Goal: Information Seeking & Learning: Learn about a topic

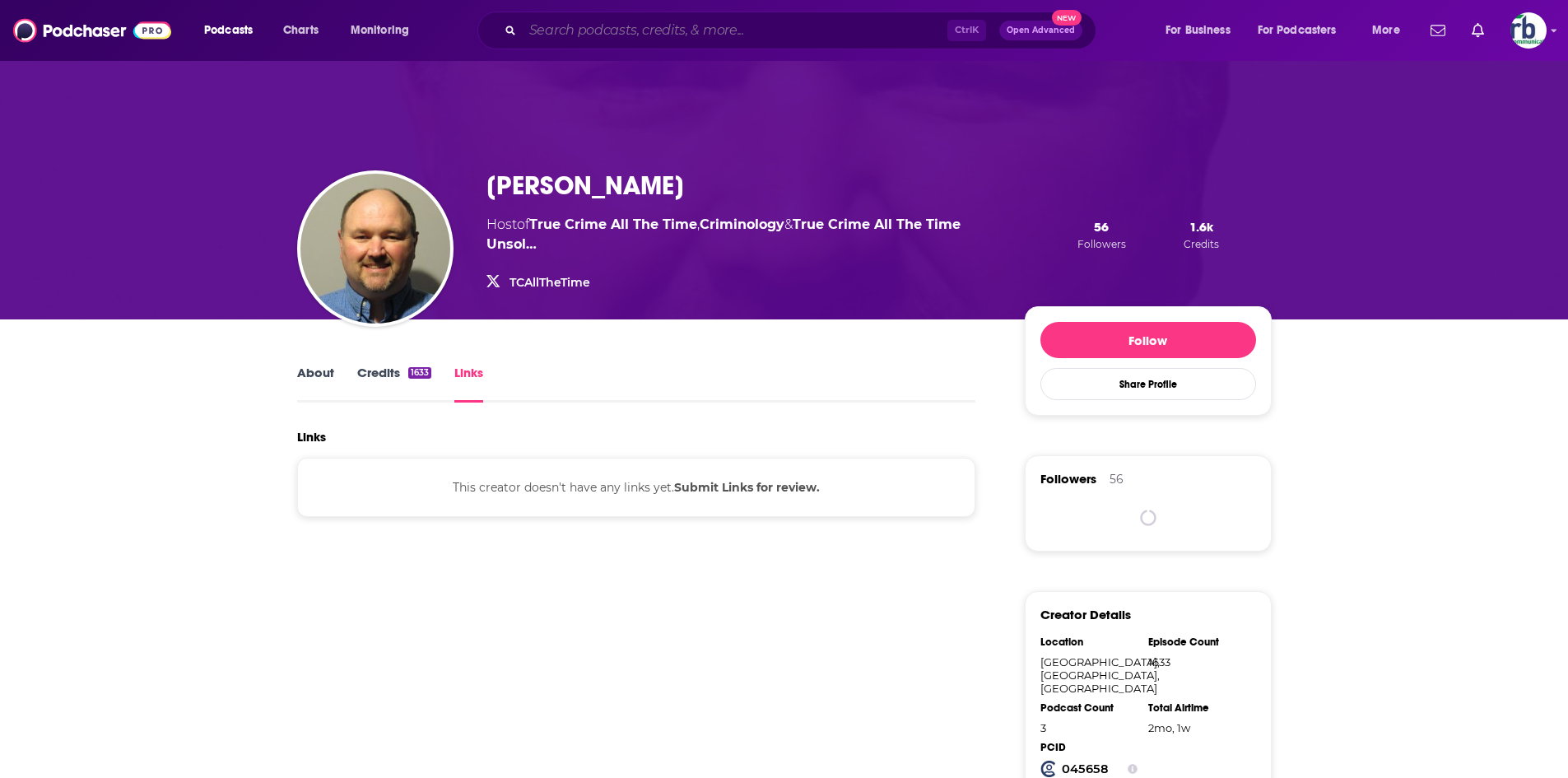
click at [740, 29] on input "Search podcasts, credits, & more..." at bounding box center [735, 30] width 424 height 27
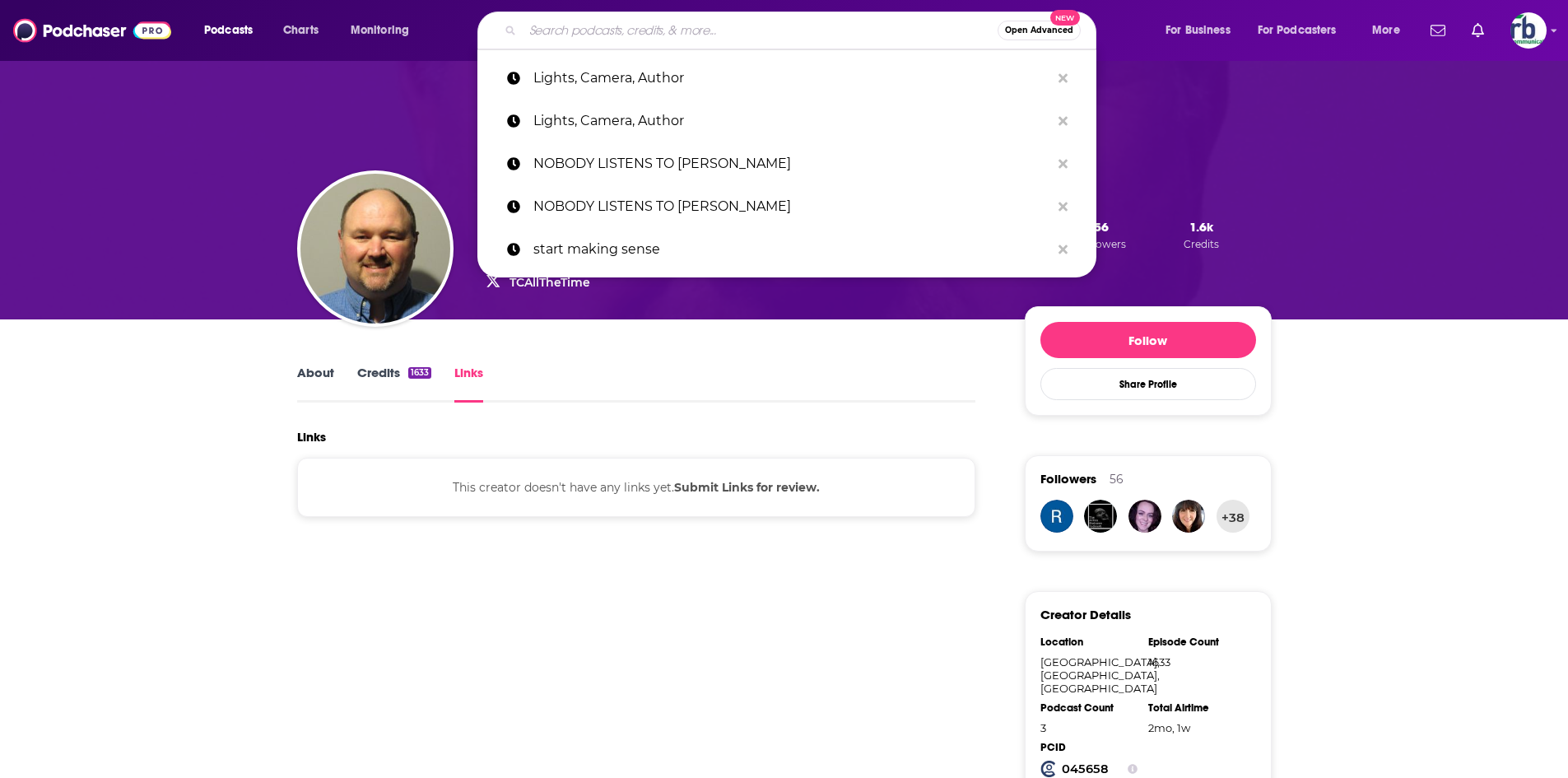
paste input "Rising Up With [PERSON_NAME]"
type input "Rising Up With [PERSON_NAME]"
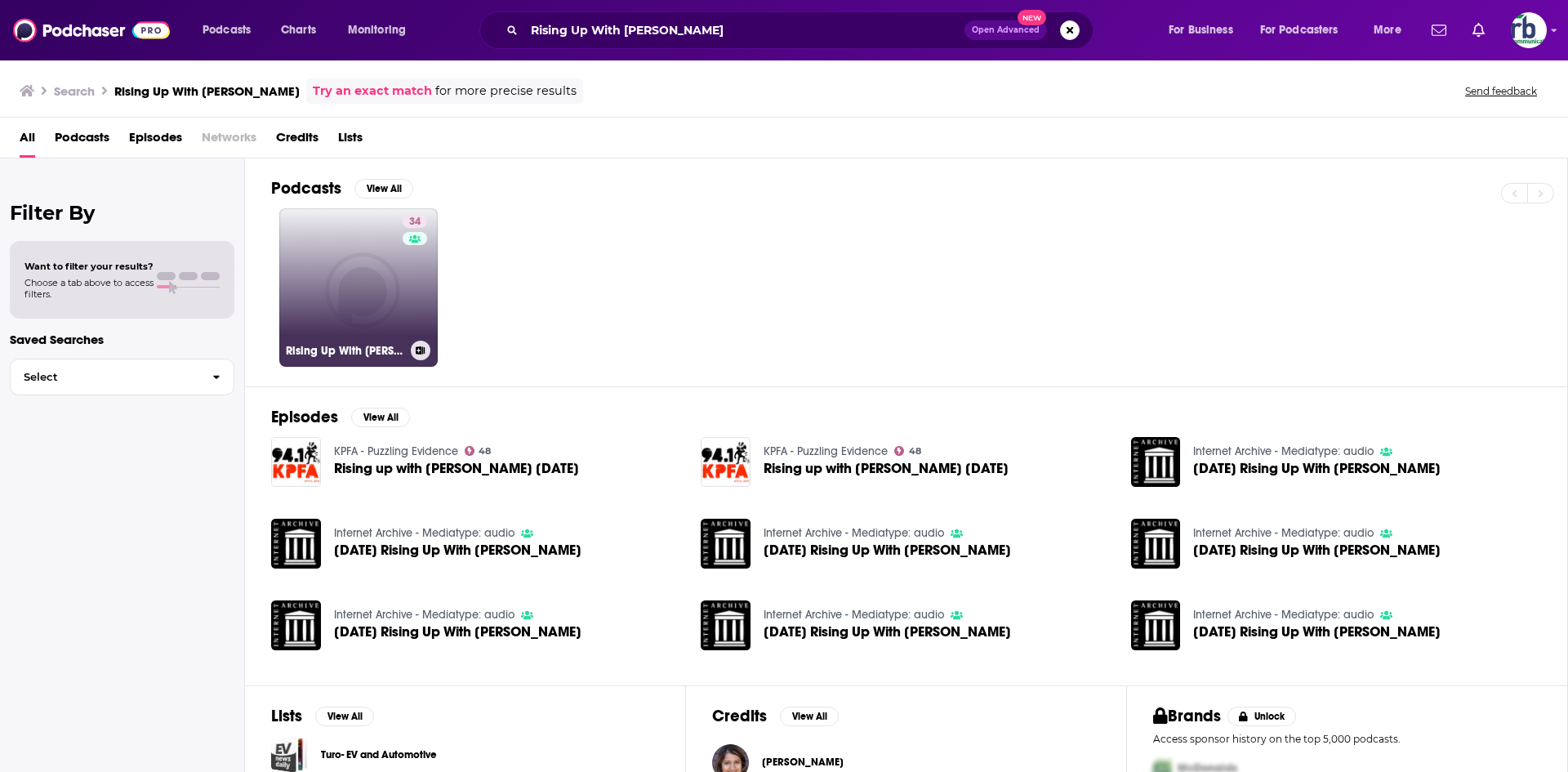
click at [375, 303] on link "34 Rising Up With [PERSON_NAME]" at bounding box center [359, 288] width 159 height 159
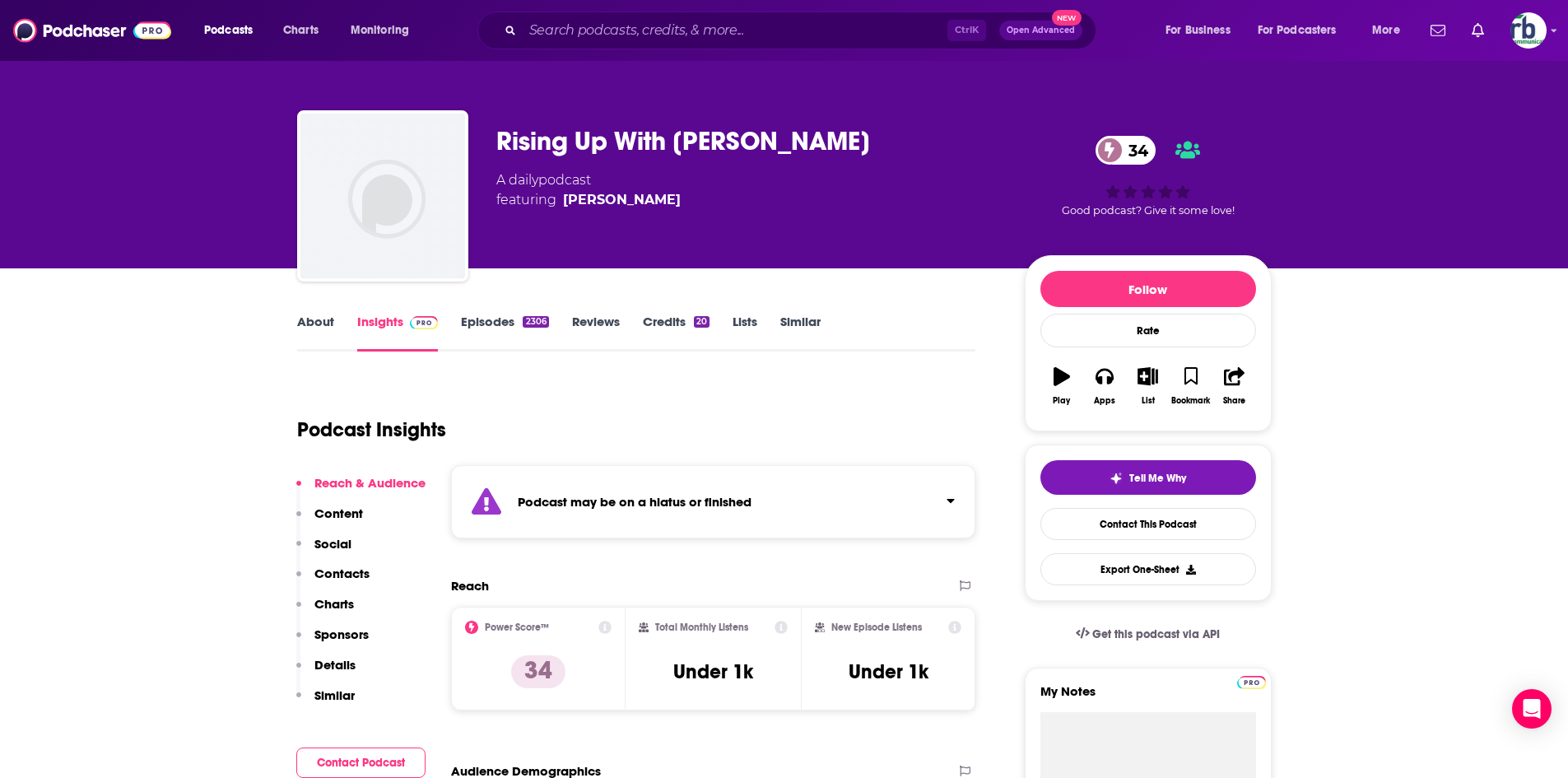
click at [325, 325] on link "About" at bounding box center [316, 332] width 37 height 38
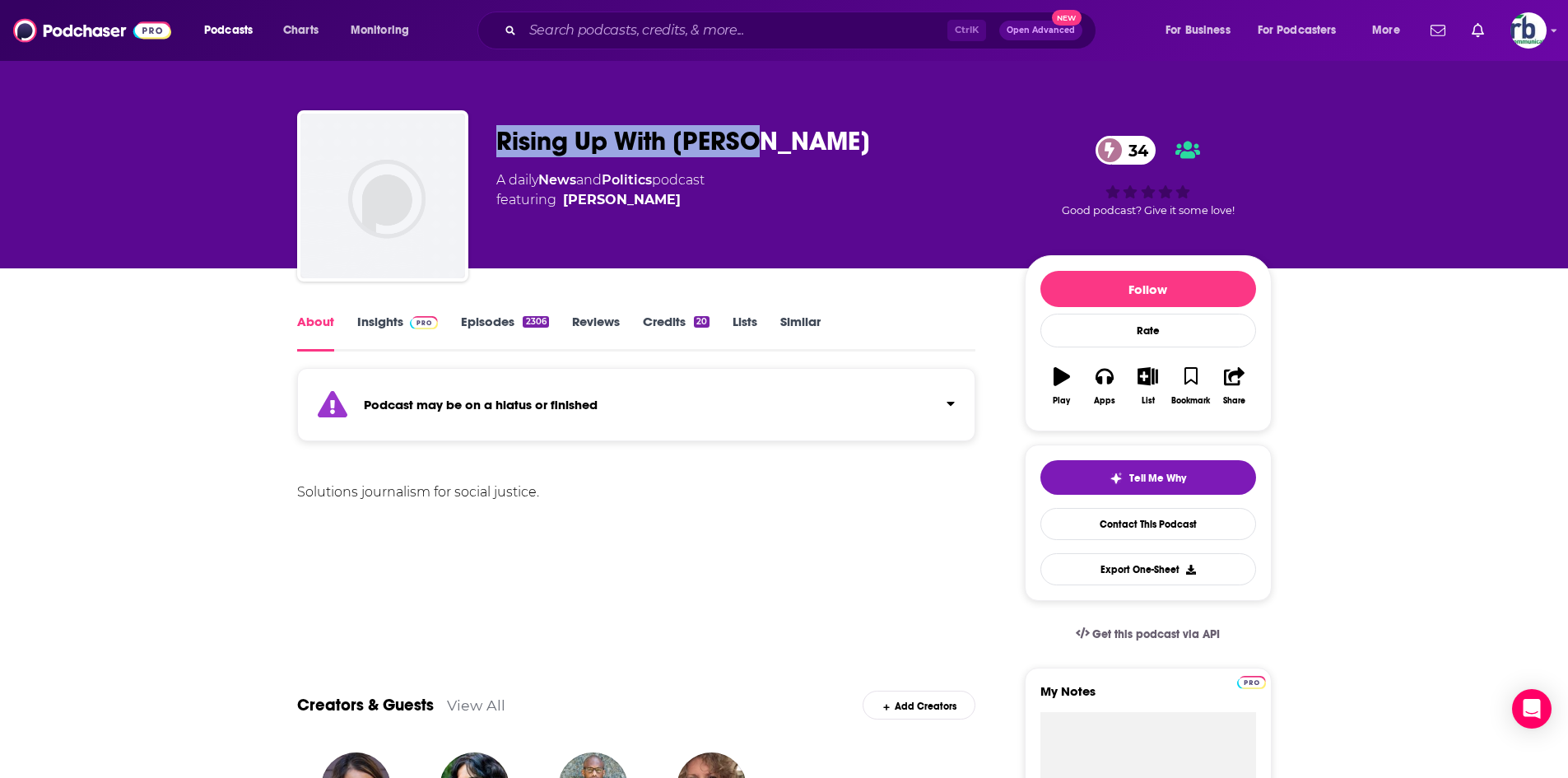
drag, startPoint x: 488, startPoint y: 134, endPoint x: 754, endPoint y: 138, distance: 266.0
click at [764, 137] on div "Rising Up With [PERSON_NAME] 34 A daily News and Politics podcast featuring [PE…" at bounding box center [785, 198] width 975 height 178
copy h1 "Rising Up With [PERSON_NAME]"
